Goal: Communication & Community: Answer question/provide support

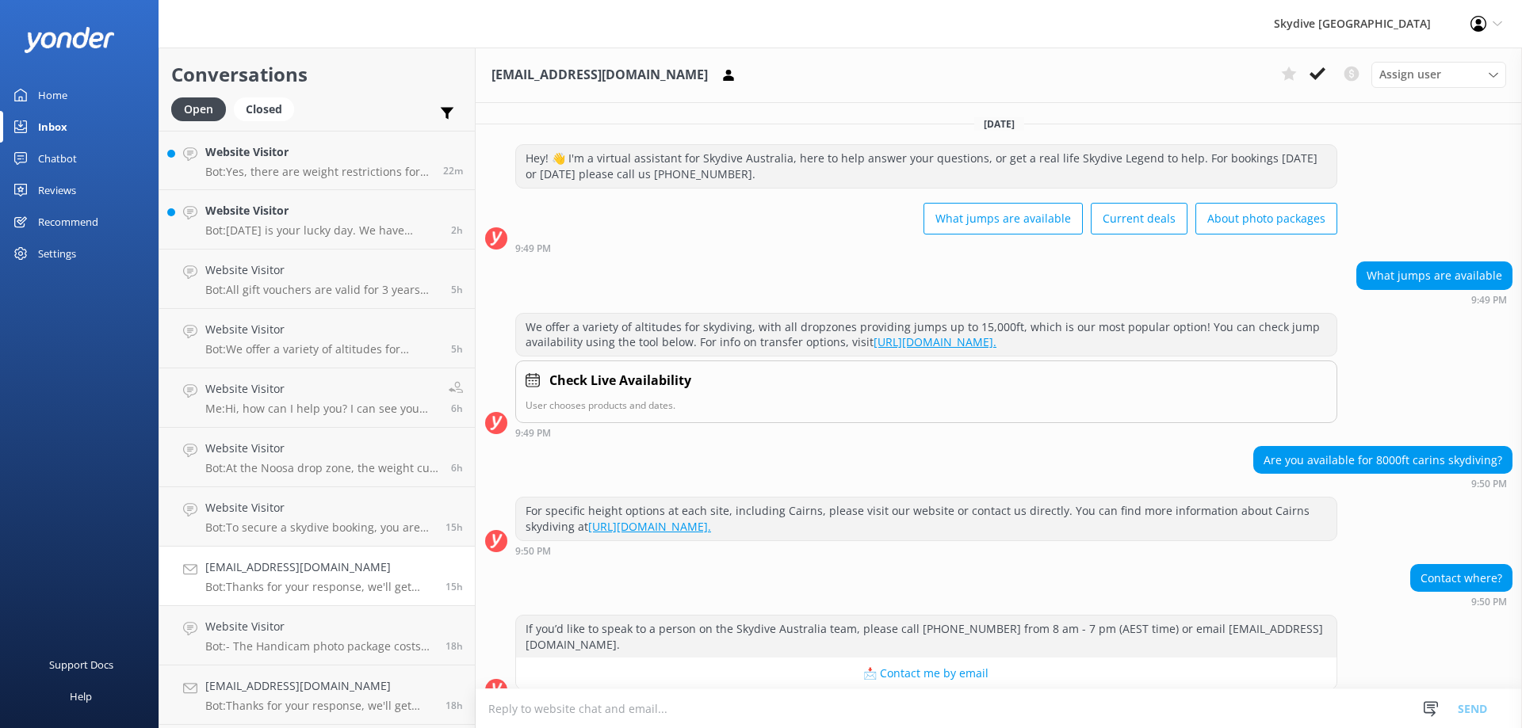
scroll to position [204, 0]
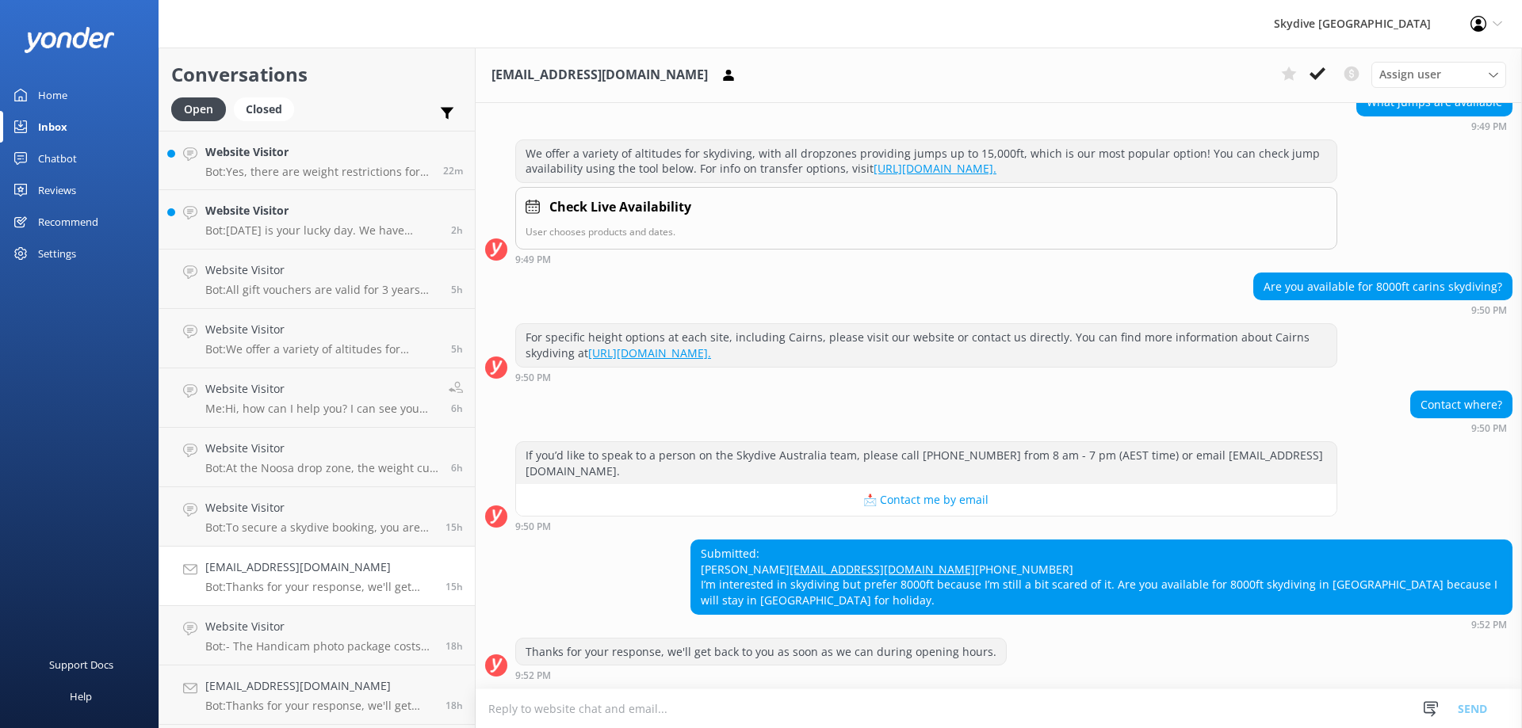
click at [850, 697] on textarea at bounding box center [998, 708] width 1046 height 39
click at [661, 702] on textarea at bounding box center [998, 708] width 1046 height 39
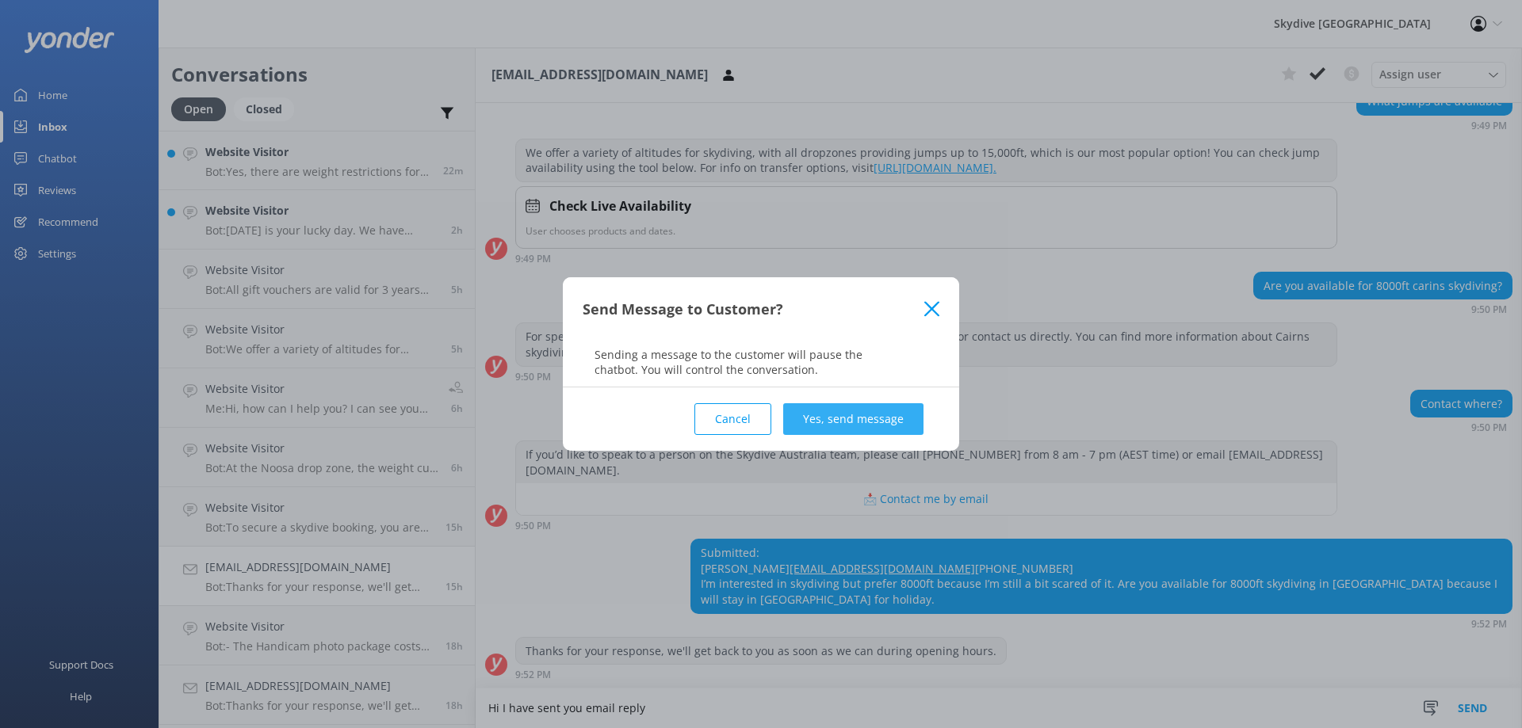
type textarea "Hi I have sent you email reply"
click at [827, 421] on button "Yes, send message" at bounding box center [853, 419] width 140 height 32
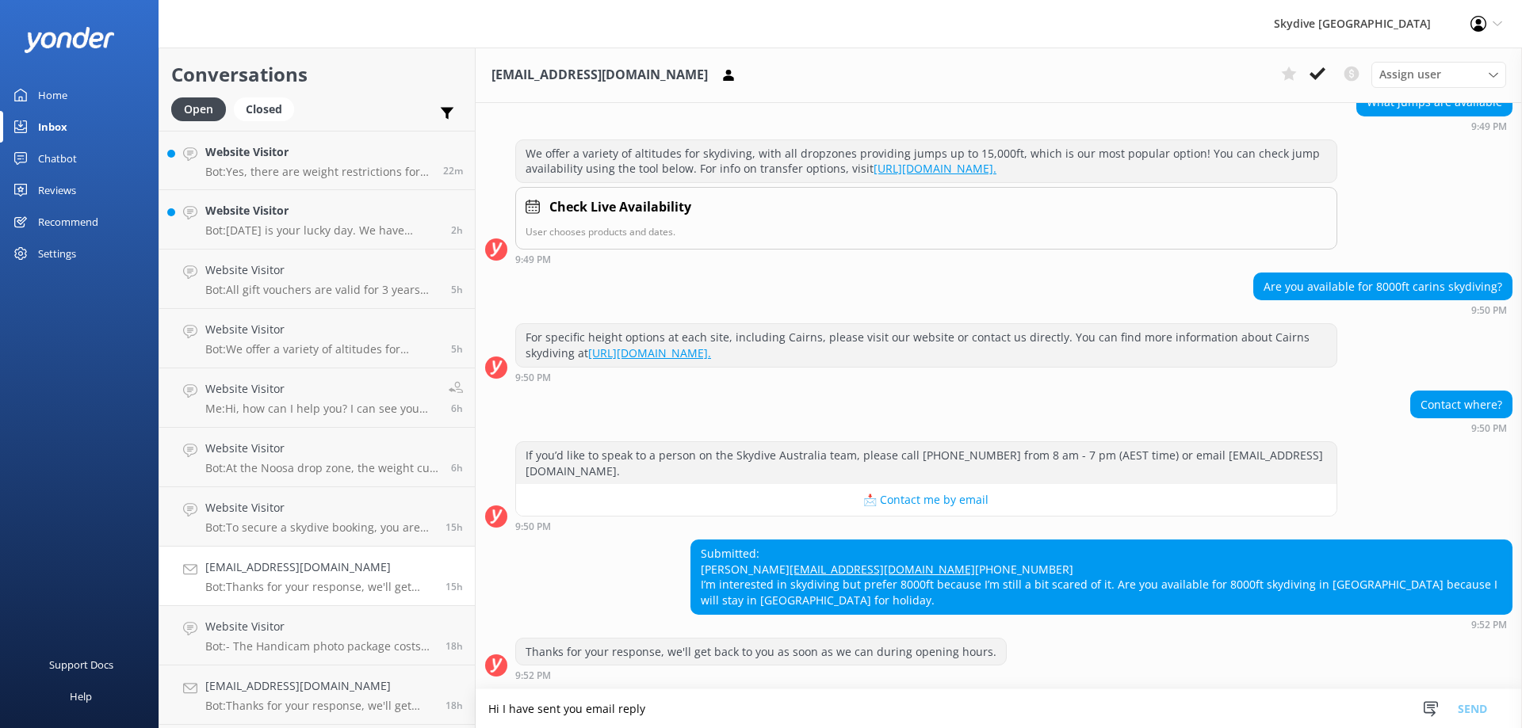
scroll to position [338, 0]
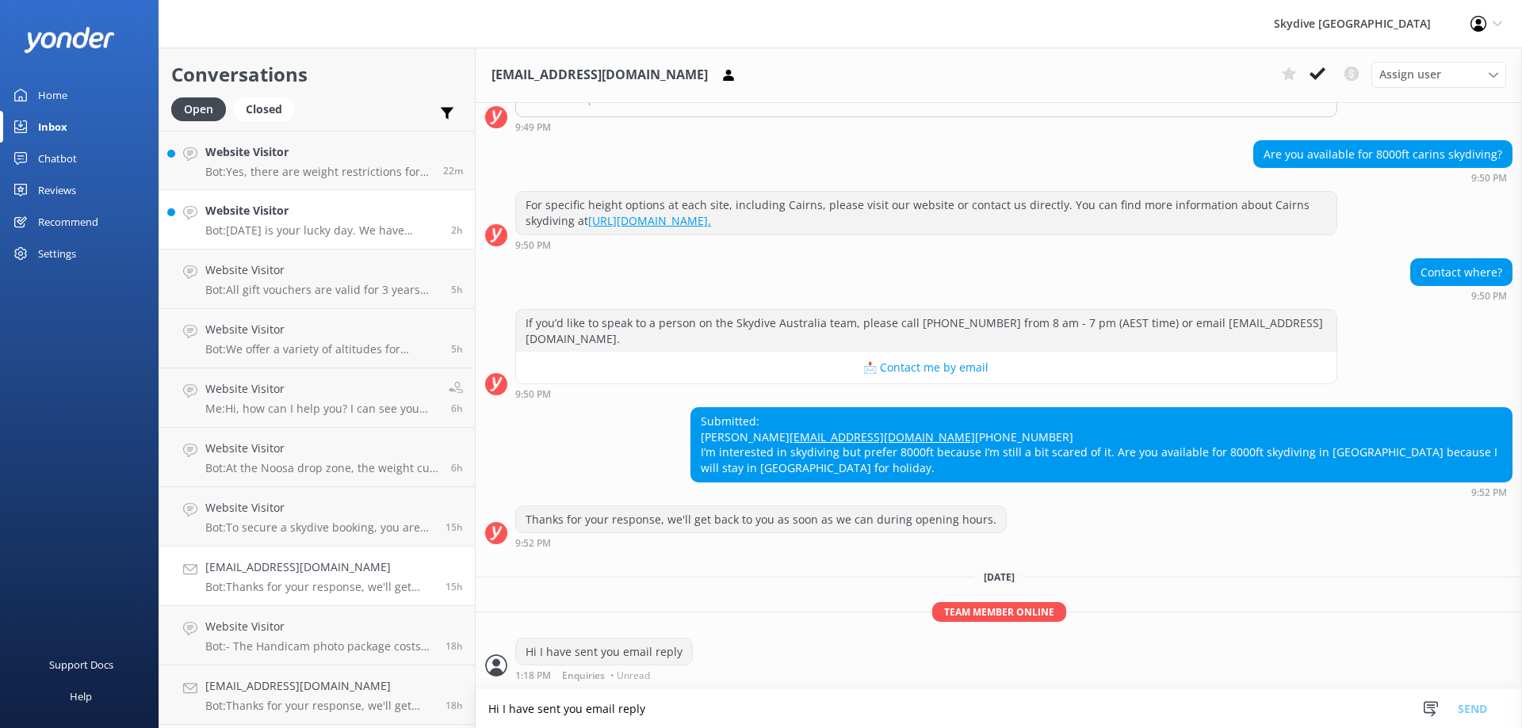
click at [362, 235] on p "Bot: [DATE] is your lucky day. We have exclusive offers when you book direct! V…" at bounding box center [322, 230] width 234 height 14
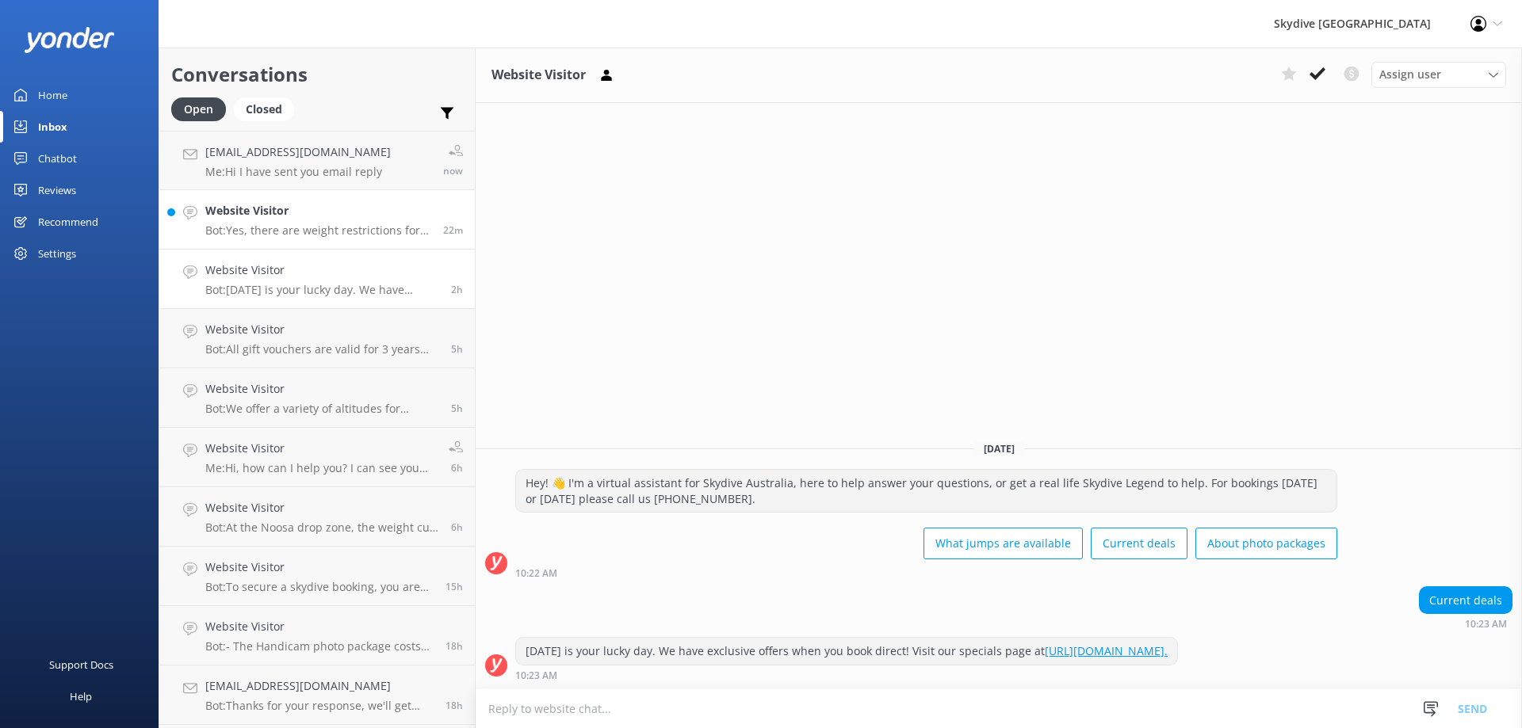
click at [355, 230] on p "Bot: Yes, there are weight restrictions for skydiving. If a customer weighs ove…" at bounding box center [318, 230] width 226 height 14
